Goal: Complete application form: Complete application form

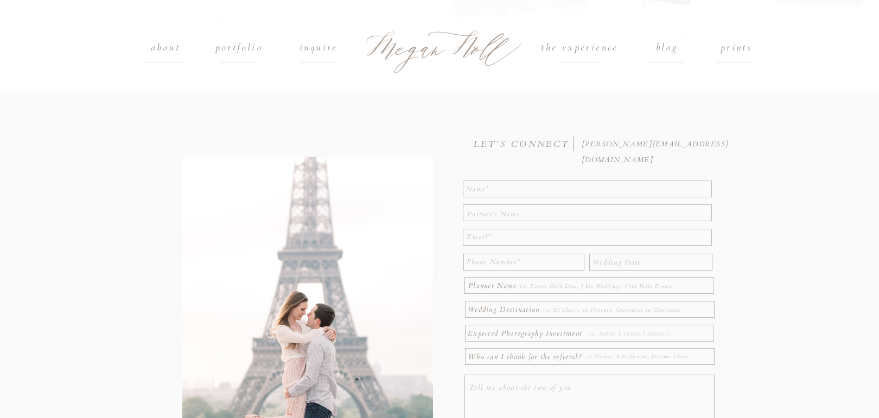
click at [517, 334] on p "Expected Photography Investment" at bounding box center [527, 332] width 119 height 12
click at [514, 192] on textarea at bounding box center [588, 189] width 244 height 14
type textarea "[PERSON_NAME]"
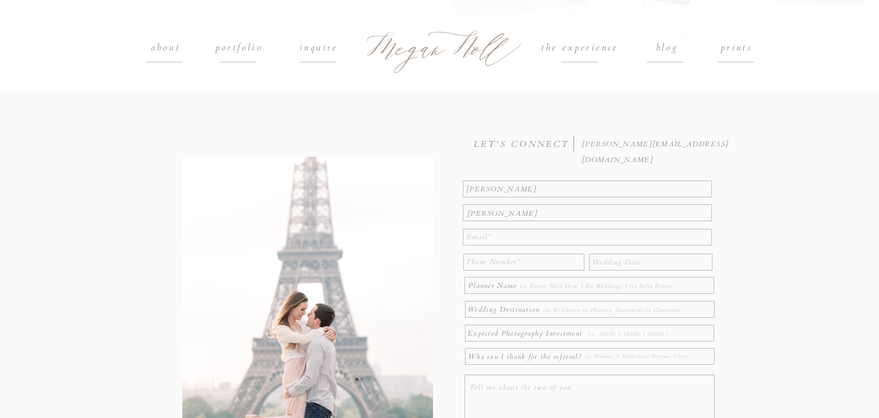
paste textarea "We loved seeing your portfolio and are excited to see that you have experience …"
type textarea "We loved seeing your portfolio and are excited to see that you have experience …"
click at [493, 385] on textarea at bounding box center [591, 413] width 244 height 67
paste textarea "We loved seeing your portfolio and are excited to see that you have experience …"
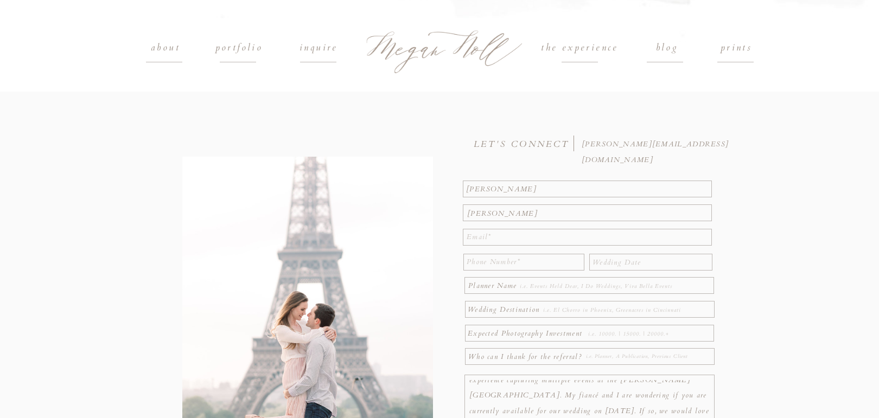
type textarea "We loved seeing your portfolio and are excited to see that you have experience …"
click at [485, 237] on textarea at bounding box center [589, 237] width 245 height 16
paste textarea "[EMAIL_ADDRESS][DOMAIN_NAME]"
type textarea "[EMAIL_ADDRESS][DOMAIN_NAME]"
click at [493, 263] on textarea at bounding box center [524, 262] width 114 height 16
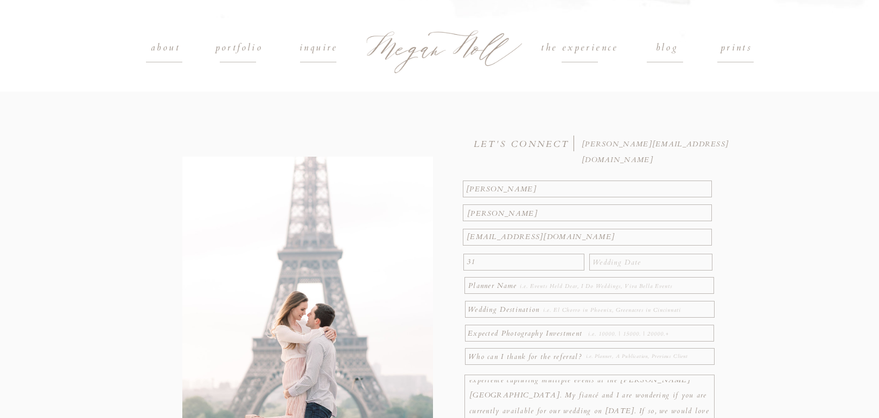
type textarea "3"
type textarea "2172543535"
click at [620, 265] on textarea at bounding box center [651, 261] width 118 height 12
type textarea "[DATE]"
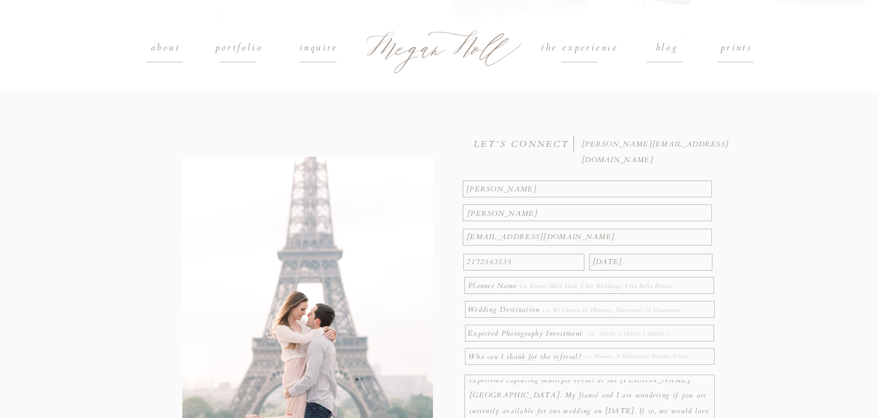
click at [592, 290] on textarea at bounding box center [606, 286] width 172 height 12
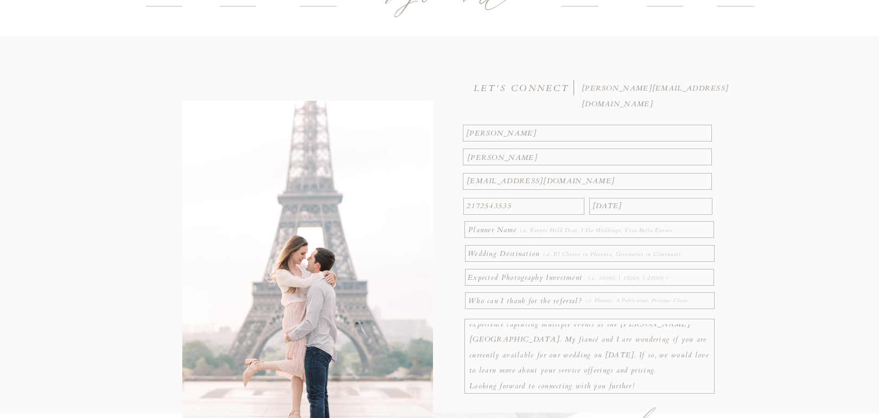
scroll to position [68, 0]
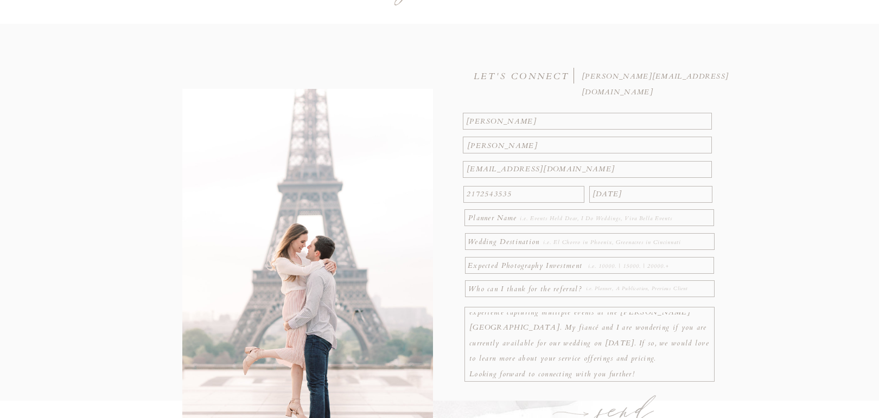
click at [554, 241] on textarea at bounding box center [620, 243] width 155 height 12
type textarea "Hotel [PERSON_NAME] in [GEOGRAPHIC_DATA] [US_STATE]"
click at [611, 266] on textarea at bounding box center [650, 266] width 124 height 12
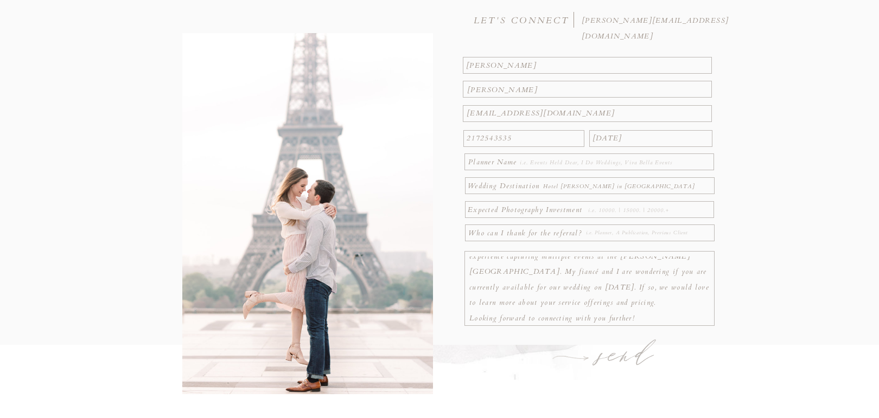
scroll to position [144, 0]
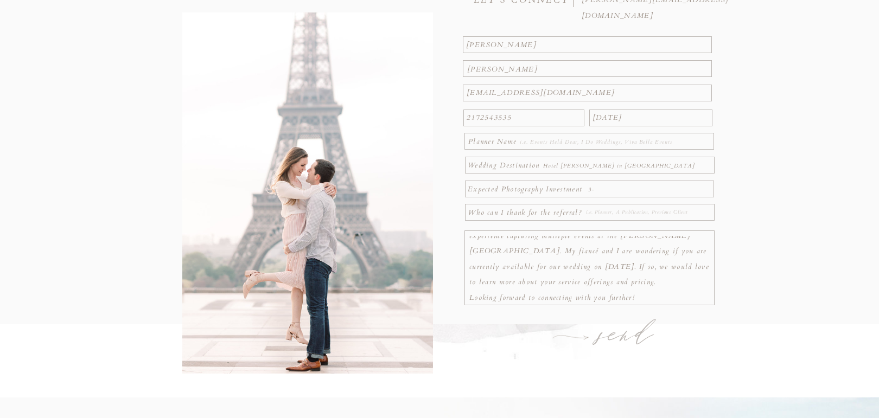
type textarea "3"
type textarea "3000-5000"
drag, startPoint x: 618, startPoint y: 192, endPoint x: 581, endPoint y: 192, distance: 36.9
click at [581, 192] on div "send We loved seeing your portfolio and are excited to see that you have experi…" at bounding box center [439, 171] width 651 height 451
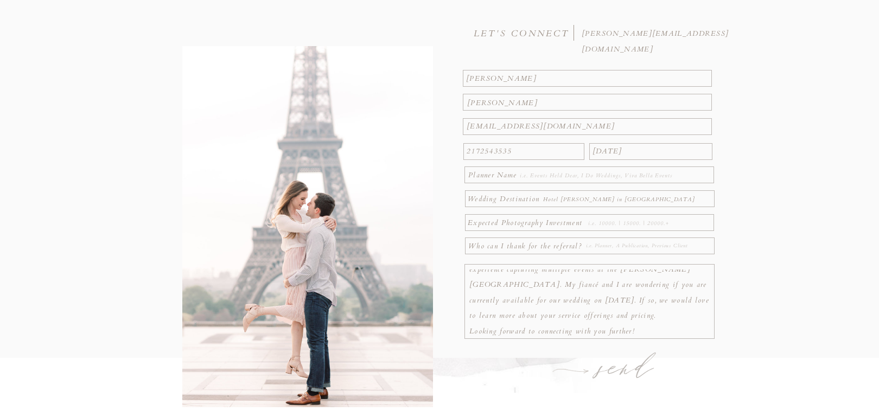
scroll to position [103, 0]
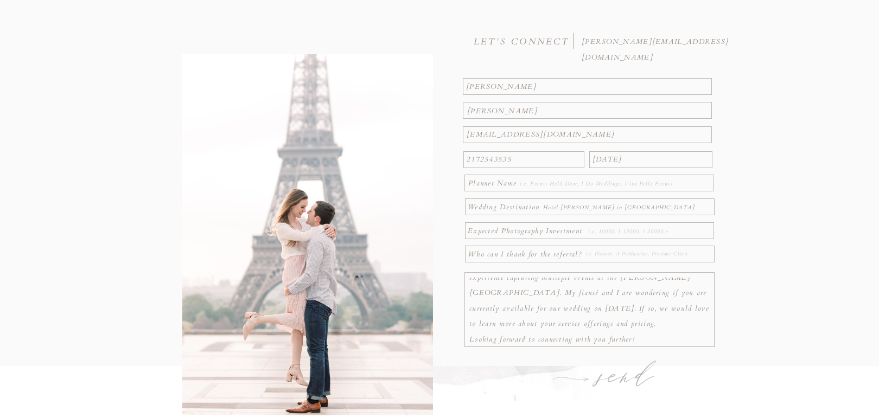
drag, startPoint x: 610, startPoint y: 322, endPoint x: 577, endPoint y: 259, distance: 71.4
click at [577, 244] on div "send We loved seeing your portfolio and are excited to see that you have experi…" at bounding box center [439, 213] width 651 height 451
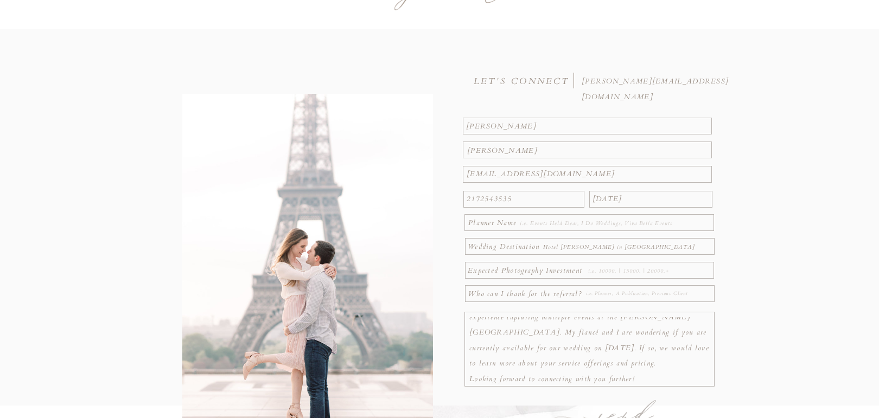
scroll to position [61, 0]
click at [613, 275] on textarea at bounding box center [650, 273] width 124 height 12
drag, startPoint x: 613, startPoint y: 278, endPoint x: 611, endPoint y: 256, distance: 22.4
click at [611, 255] on div "send We loved seeing your portfolio and are excited to see that you have experi…" at bounding box center [439, 255] width 651 height 451
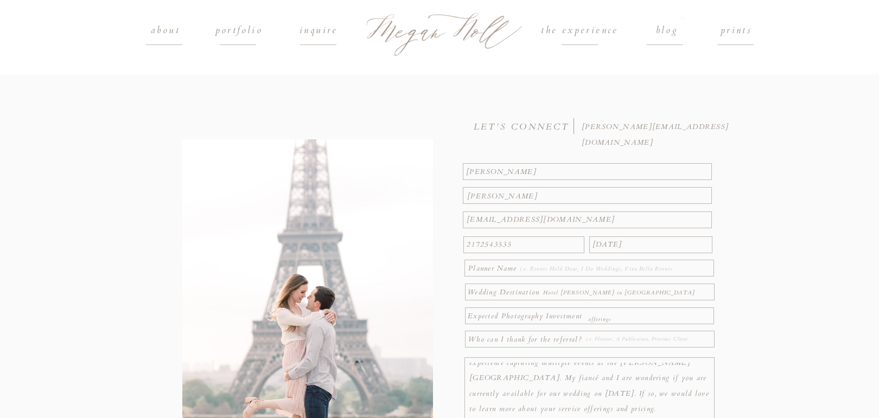
scroll to position [0, 0]
click at [643, 316] on textarea "3000-4000, but flexiable based on package offerings" at bounding box center [650, 317] width 124 height 12
click at [627, 317] on textarea "3000-4000, but flexible based on package offerings" at bounding box center [650, 317] width 124 height 12
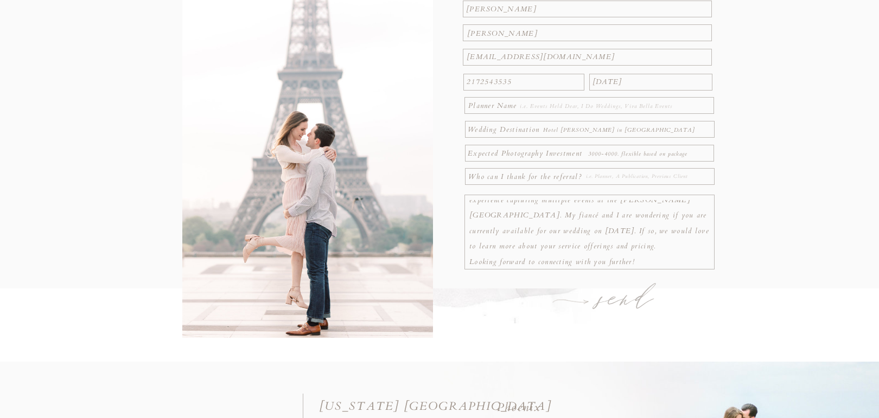
type textarea "3000-4000. flexible based on package offerings"
click at [611, 304] on h1 "send" at bounding box center [626, 300] width 84 height 38
